Goal: Find specific page/section: Find specific page/section

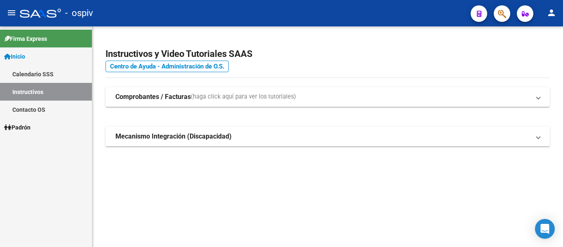
click at [495, 17] on button "button" at bounding box center [501, 13] width 16 height 16
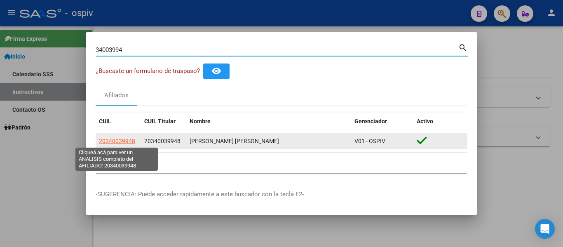
click at [126, 138] on span "20340039948" at bounding box center [117, 141] width 36 height 7
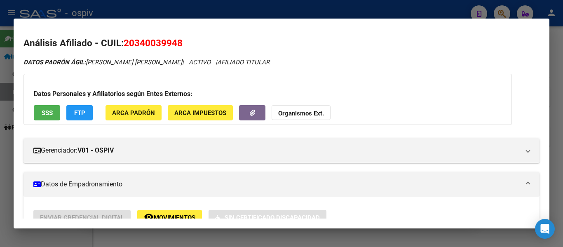
click at [195, 6] on div at bounding box center [281, 123] width 563 height 247
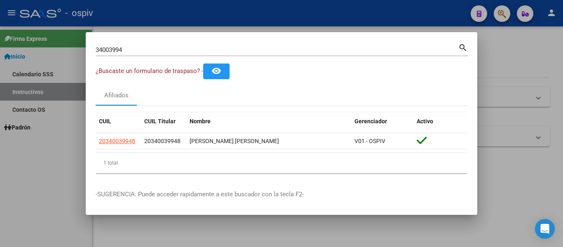
drag, startPoint x: 209, startPoint y: 47, endPoint x: 182, endPoint y: 48, distance: 26.8
click at [187, 48] on input "34003994" at bounding box center [277, 49] width 362 height 7
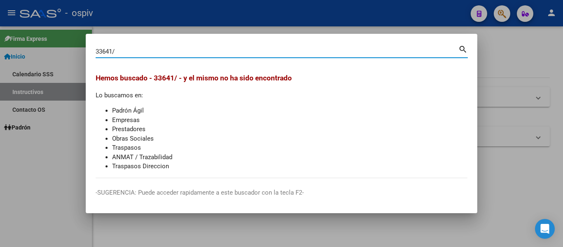
click at [319, 48] on input "33641/" at bounding box center [277, 51] width 362 height 7
type input "3"
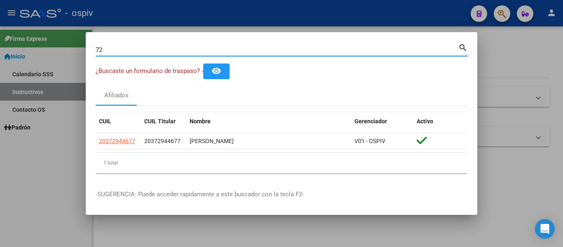
type input "7"
type input "5"
type input "2"
type input "34003994"
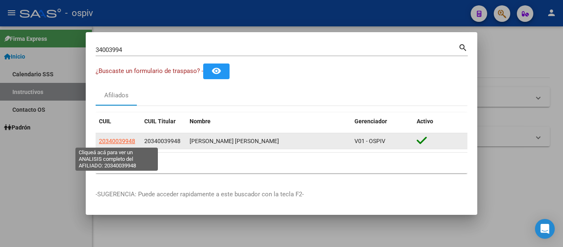
click at [122, 142] on span "20340039948" at bounding box center [117, 141] width 36 height 7
